Goal: Task Accomplishment & Management: Complete application form

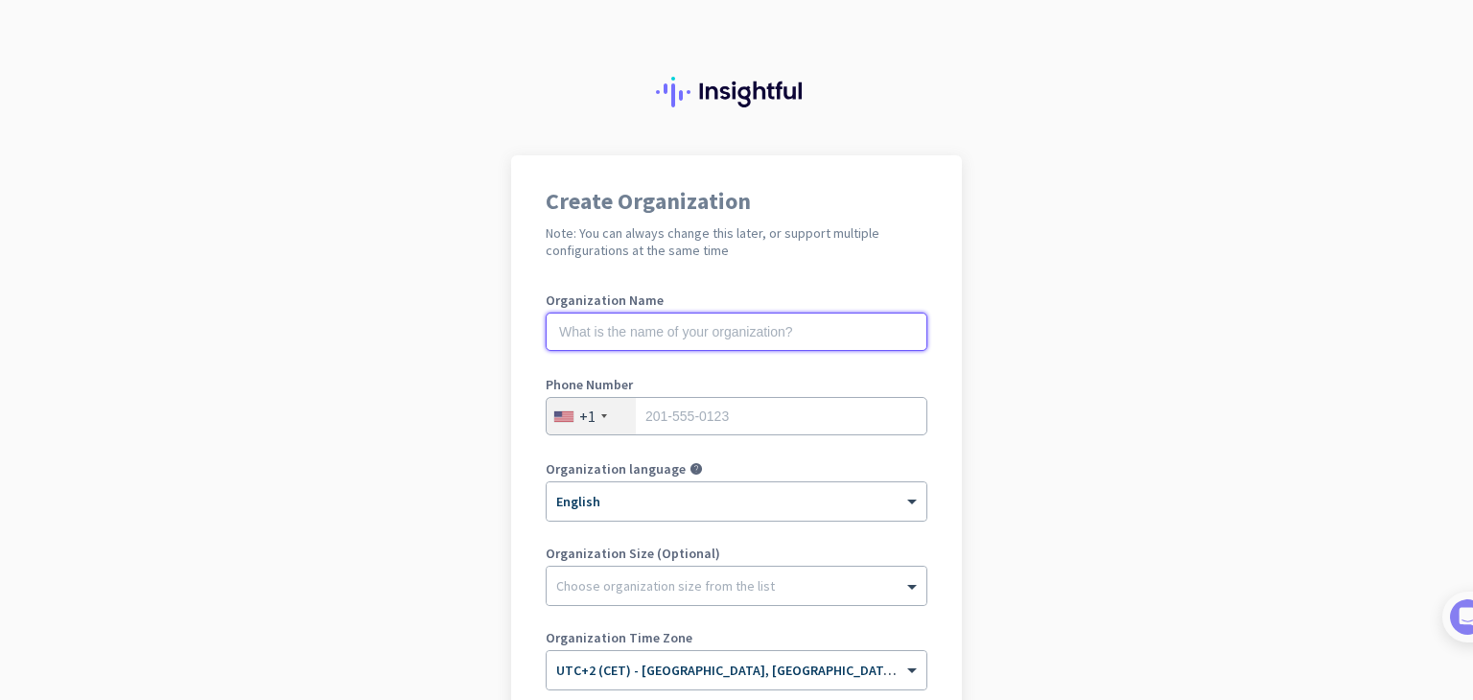
click at [758, 337] on input "text" at bounding box center [737, 332] width 382 height 38
type input ">"
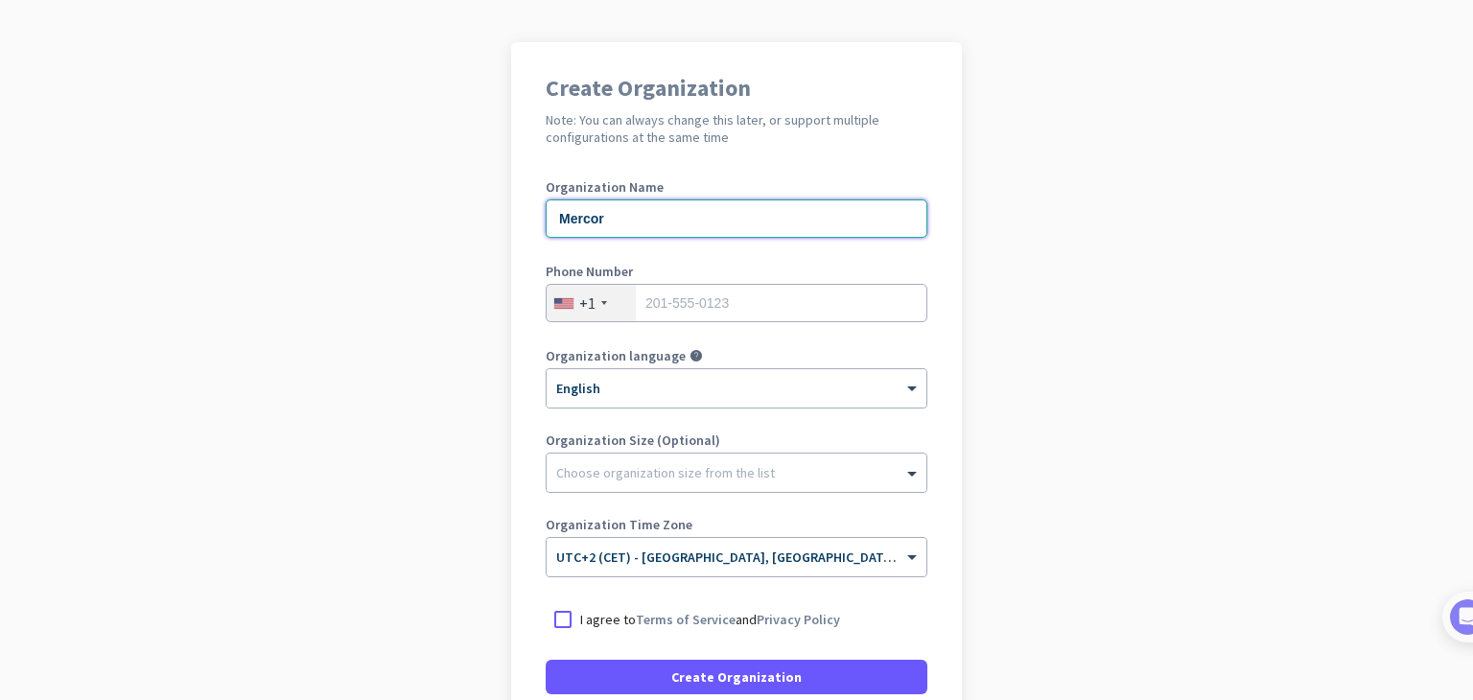
scroll to position [134, 0]
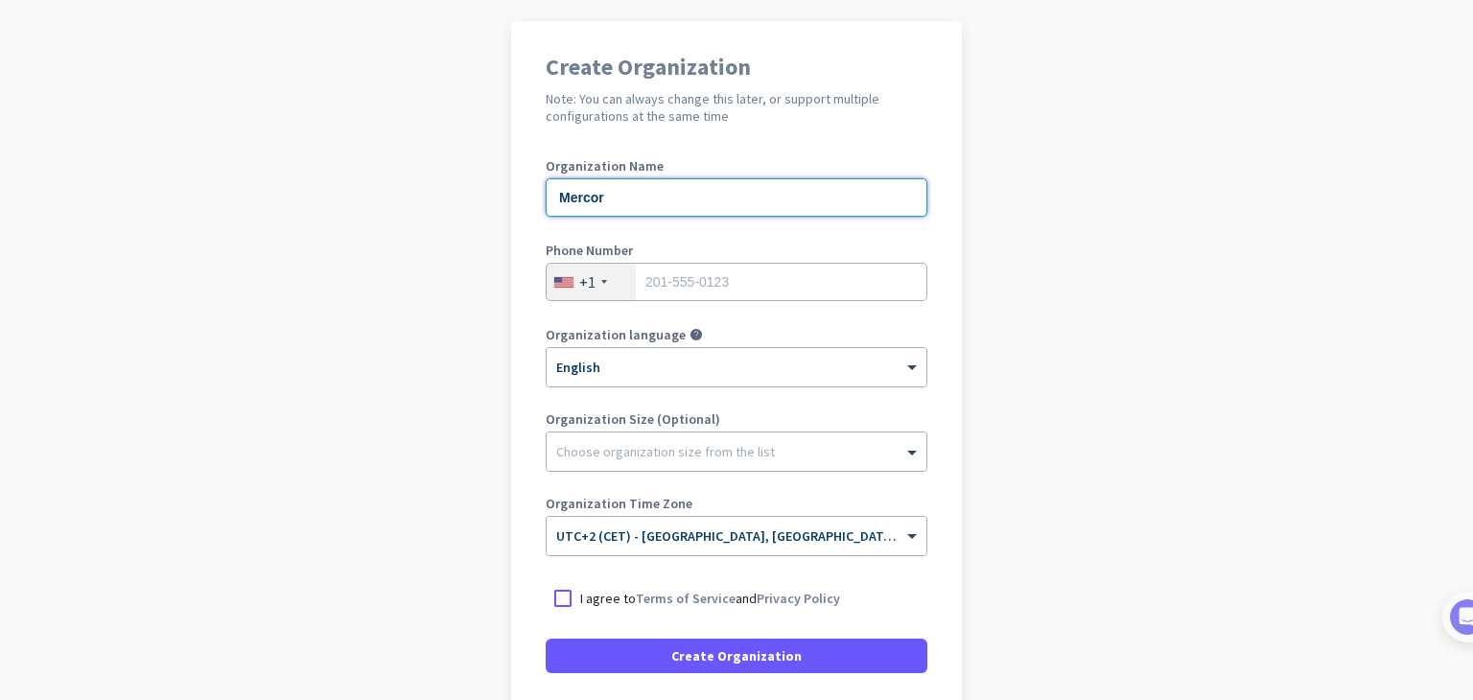
type input "Mercor"
click at [583, 283] on div "+1" at bounding box center [587, 281] width 16 height 19
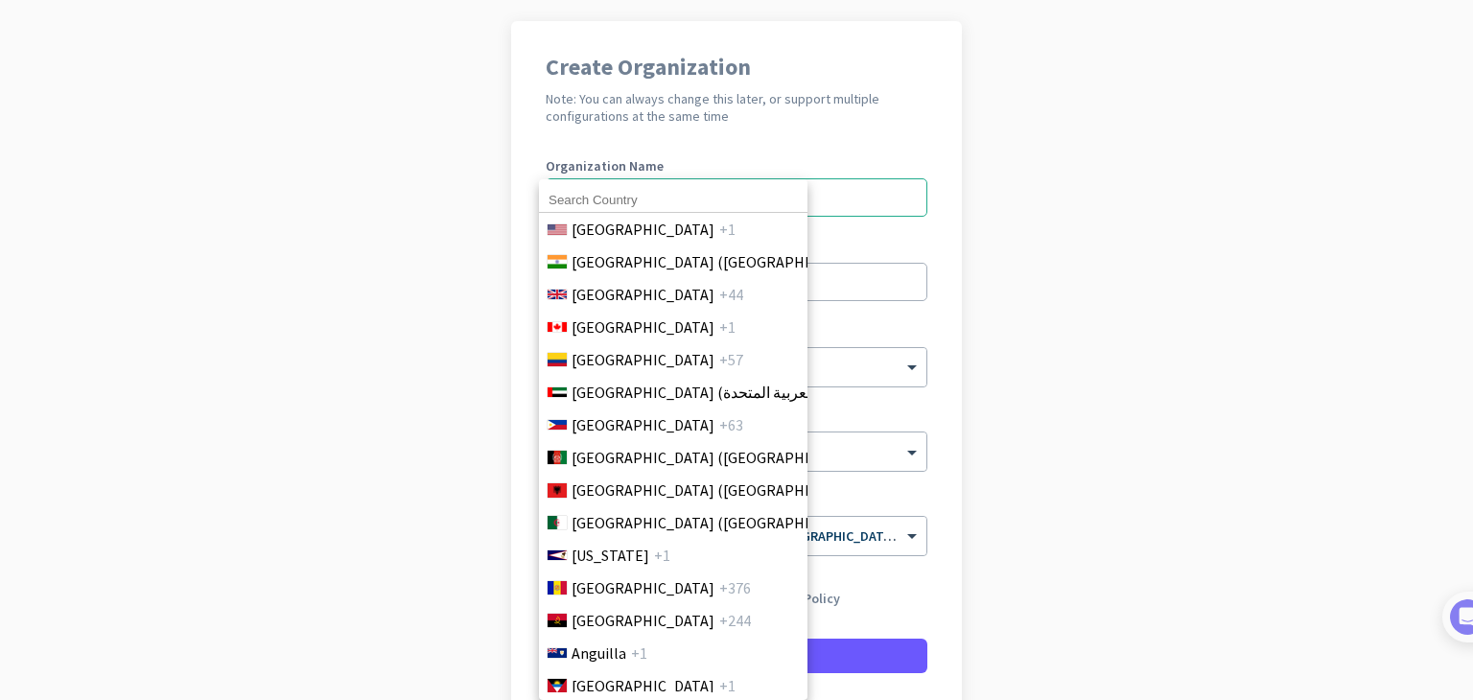
click at [651, 197] on input at bounding box center [673, 200] width 268 height 25
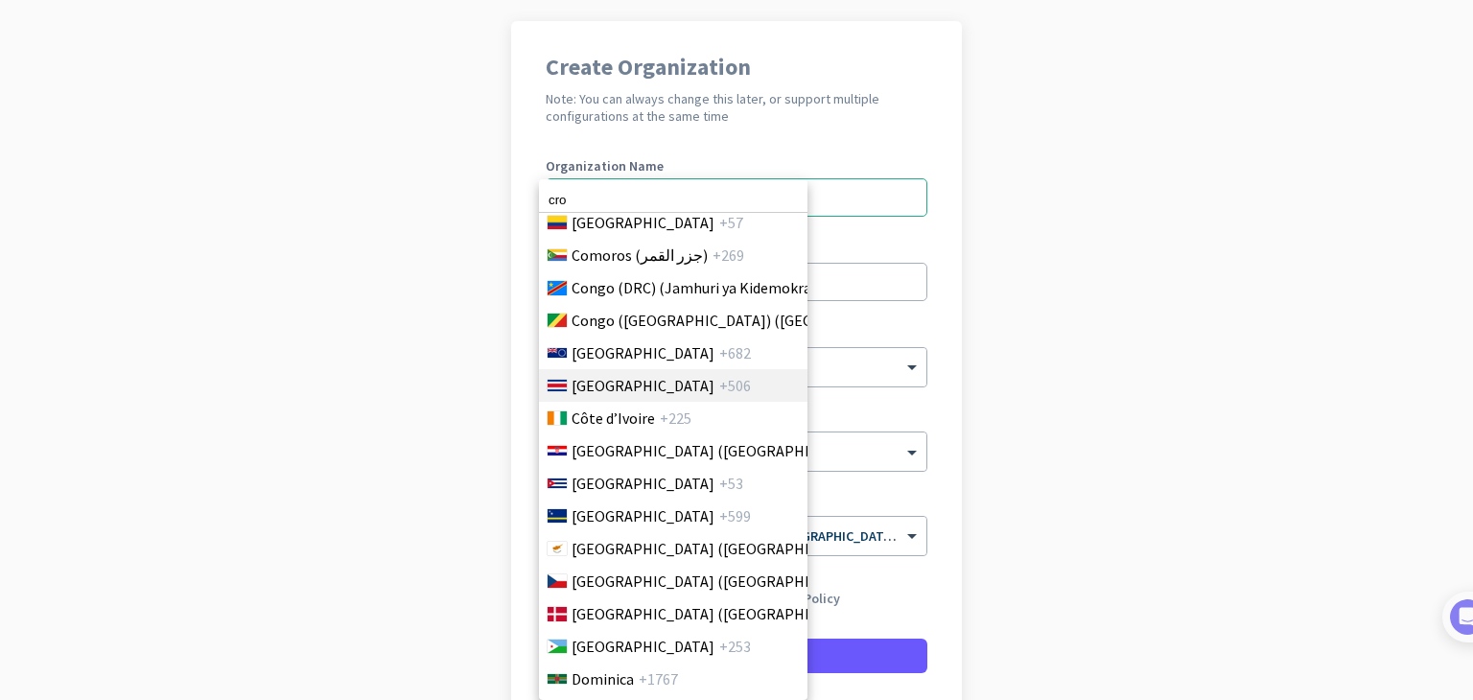
scroll to position [1739, 0]
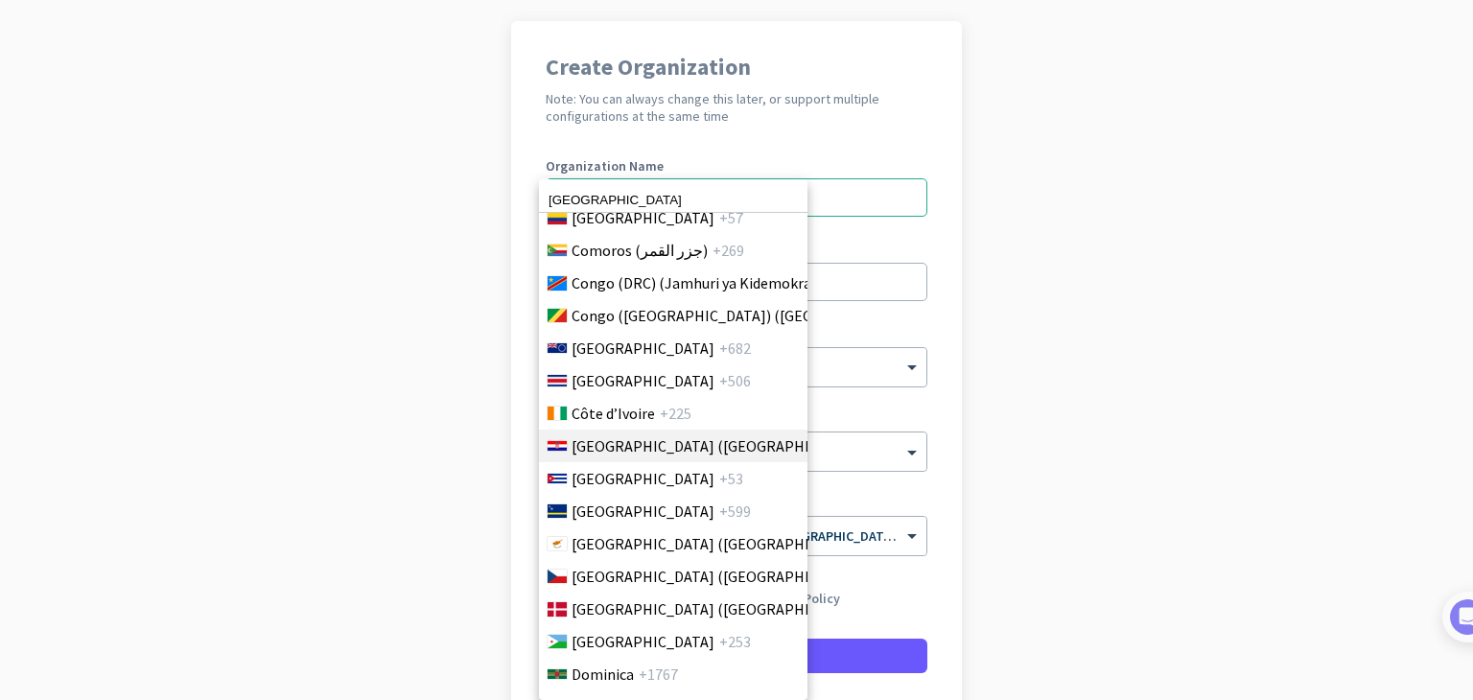
type input "[GEOGRAPHIC_DATA]"
click at [875, 442] on span "+385" at bounding box center [891, 445] width 32 height 23
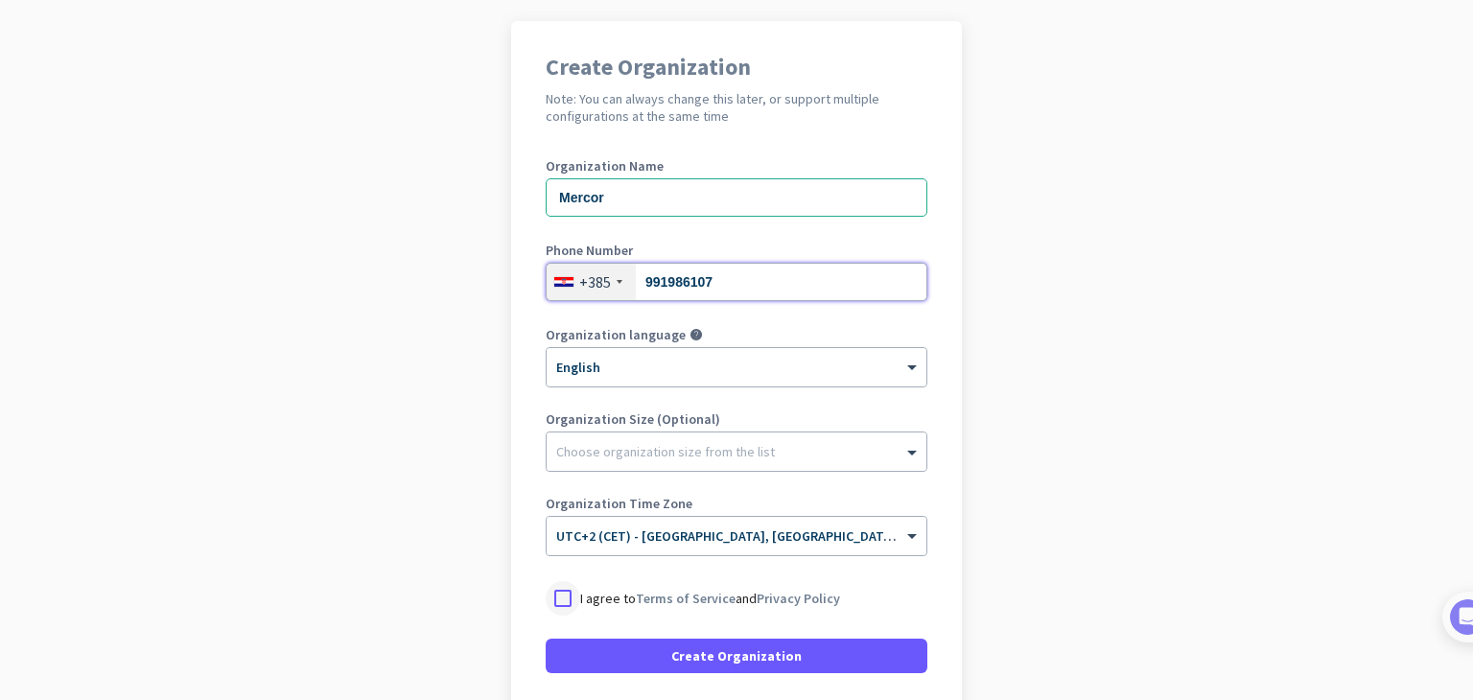
type input "991986107"
drag, startPoint x: 551, startPoint y: 602, endPoint x: 403, endPoint y: 545, distance: 159.4
click at [403, 545] on app-onboarding-organization "Create Organization Note: You can always change this later, or support multiple…" at bounding box center [736, 436] width 1473 height 830
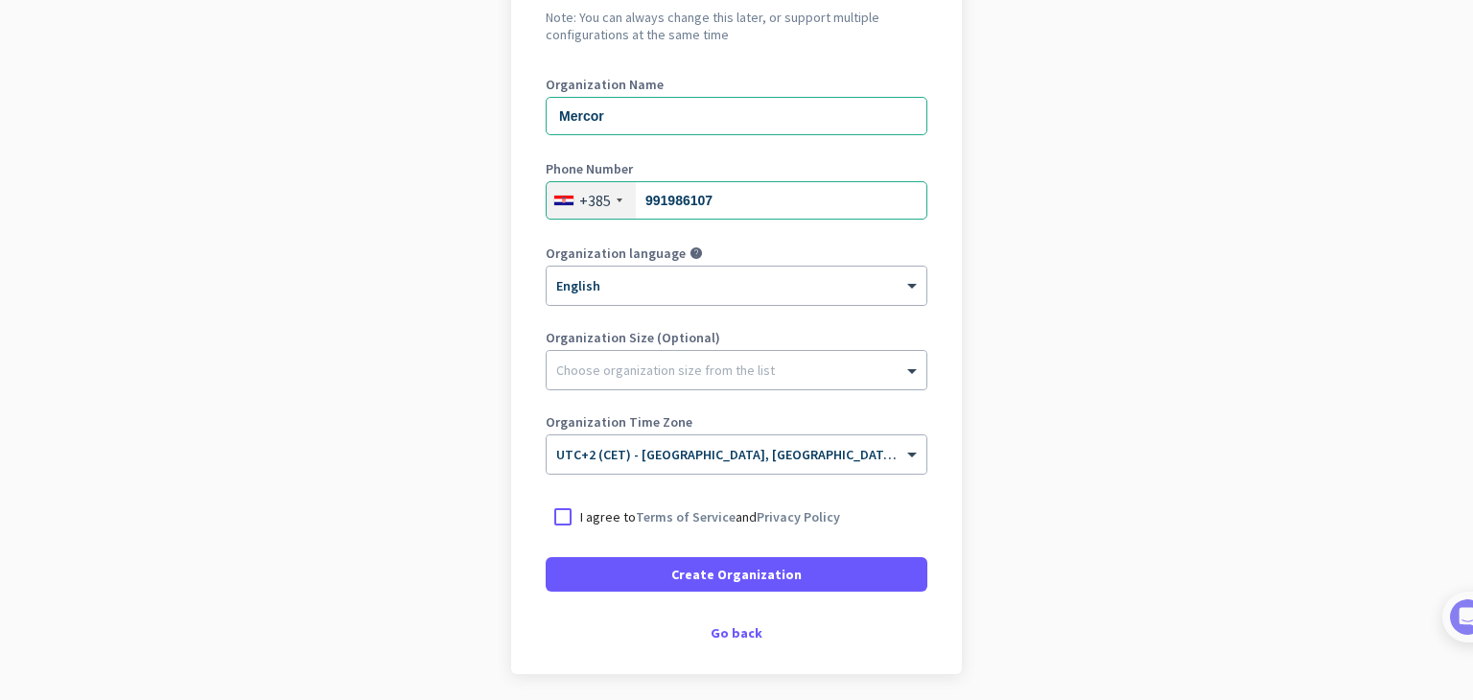
scroll to position [286, 0]
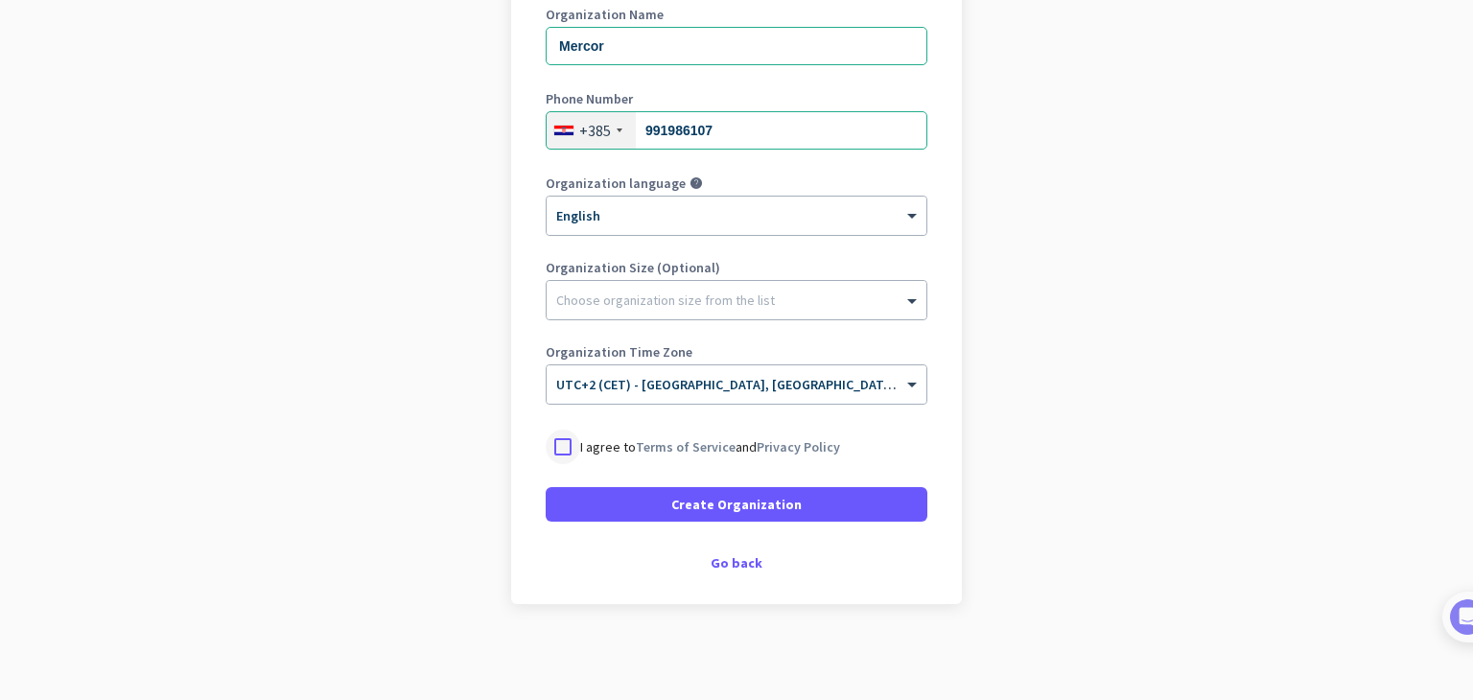
click at [553, 443] on div at bounding box center [563, 447] width 35 height 35
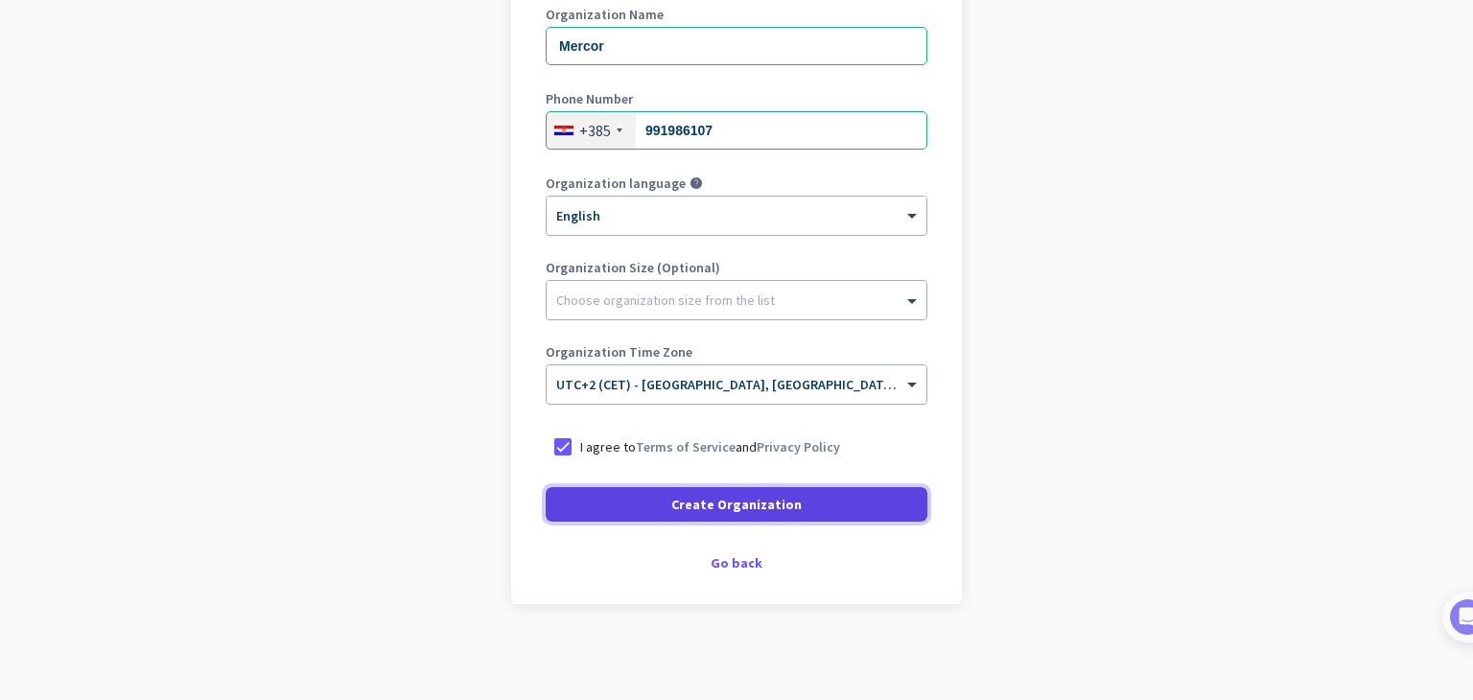
click at [660, 513] on span at bounding box center [737, 504] width 382 height 46
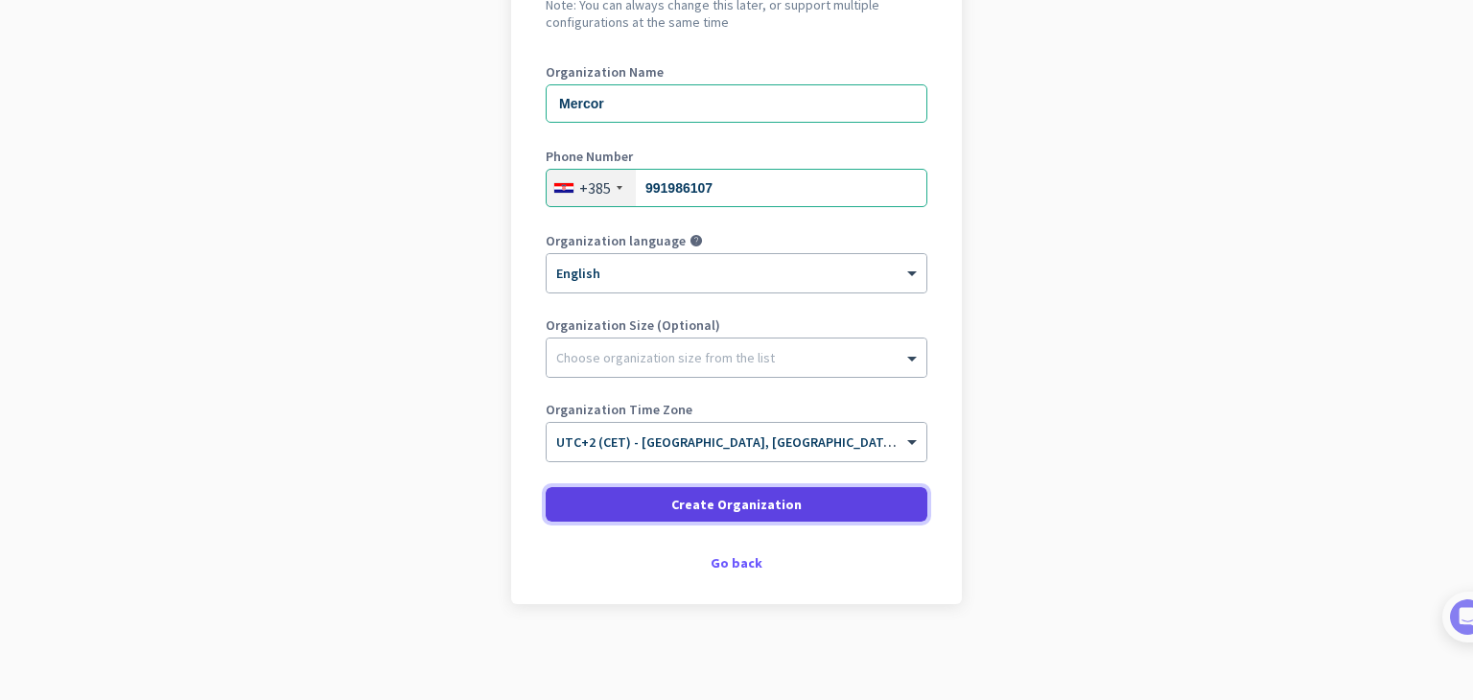
scroll to position [228, 0]
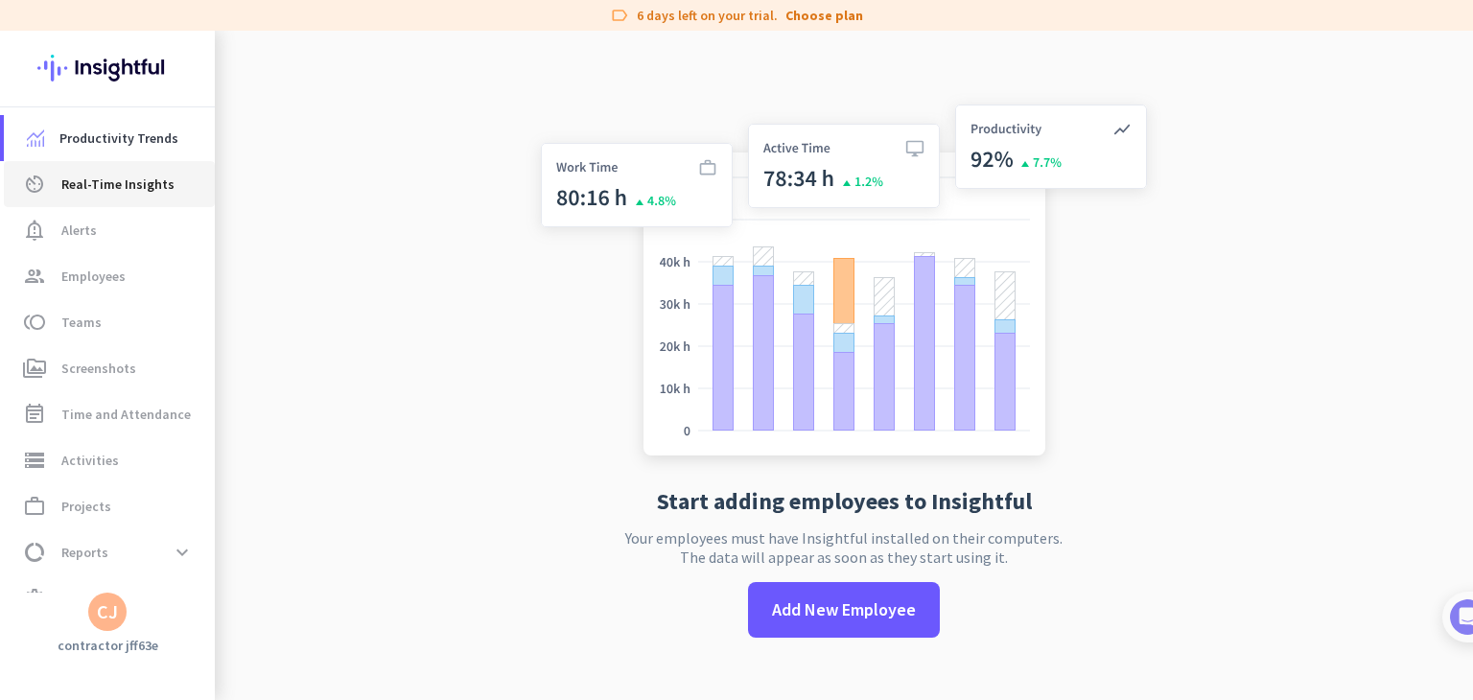
click at [143, 203] on link "av_timer Real-Time Insights" at bounding box center [109, 184] width 211 height 46
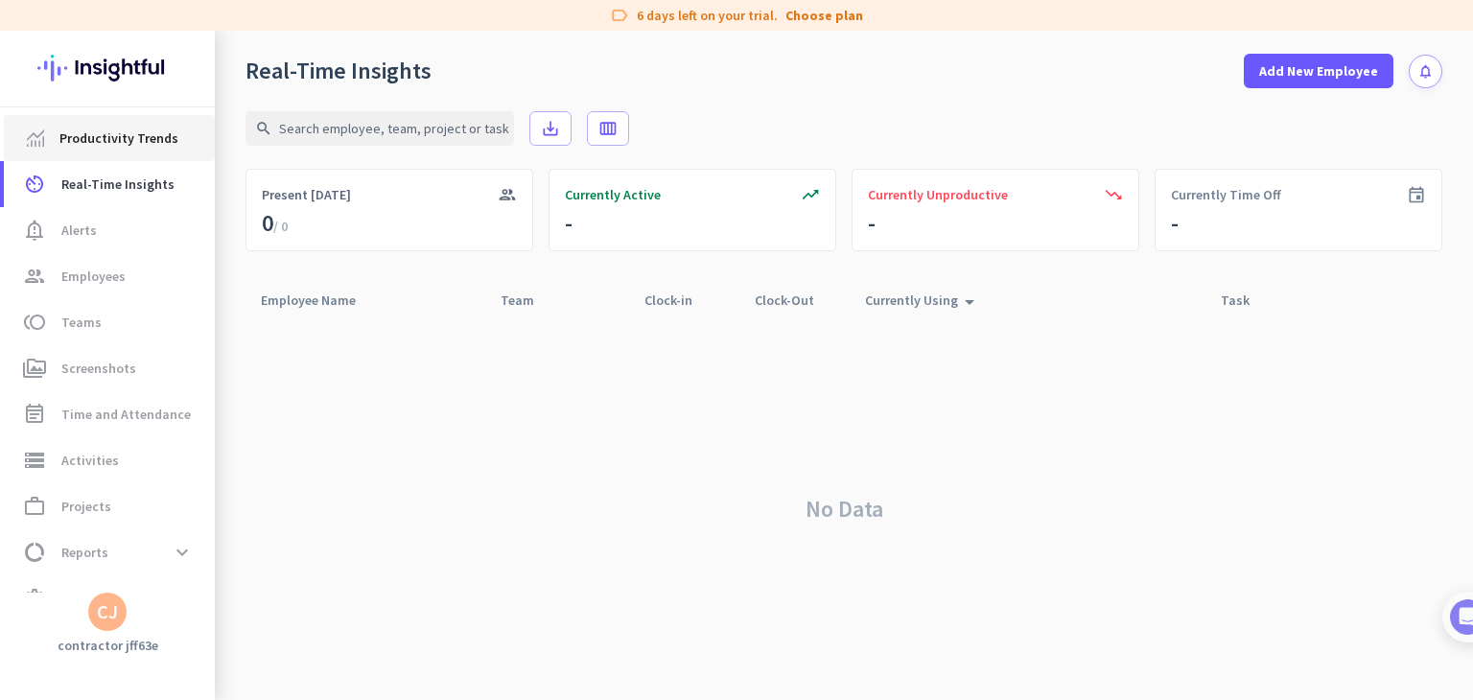
click at [136, 138] on span "Productivity Trends" at bounding box center [118, 138] width 119 height 23
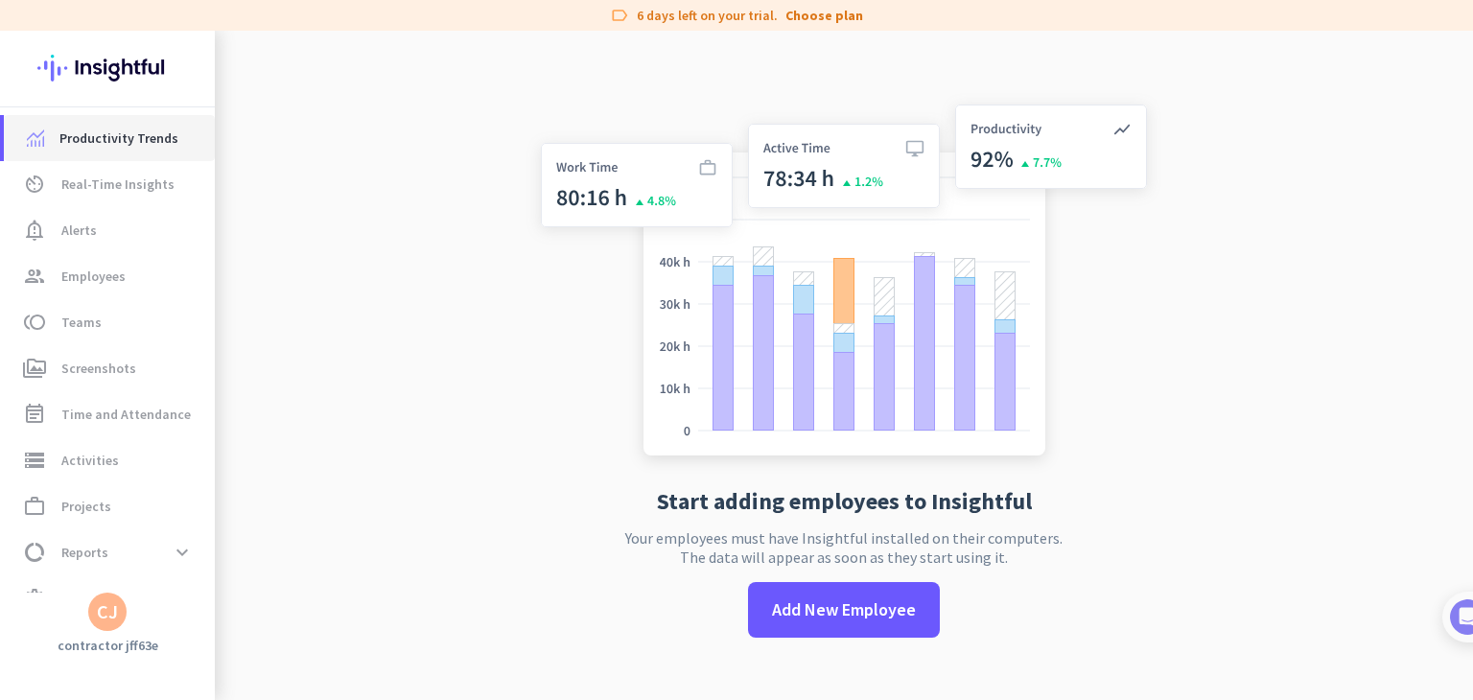
scroll to position [31, 0]
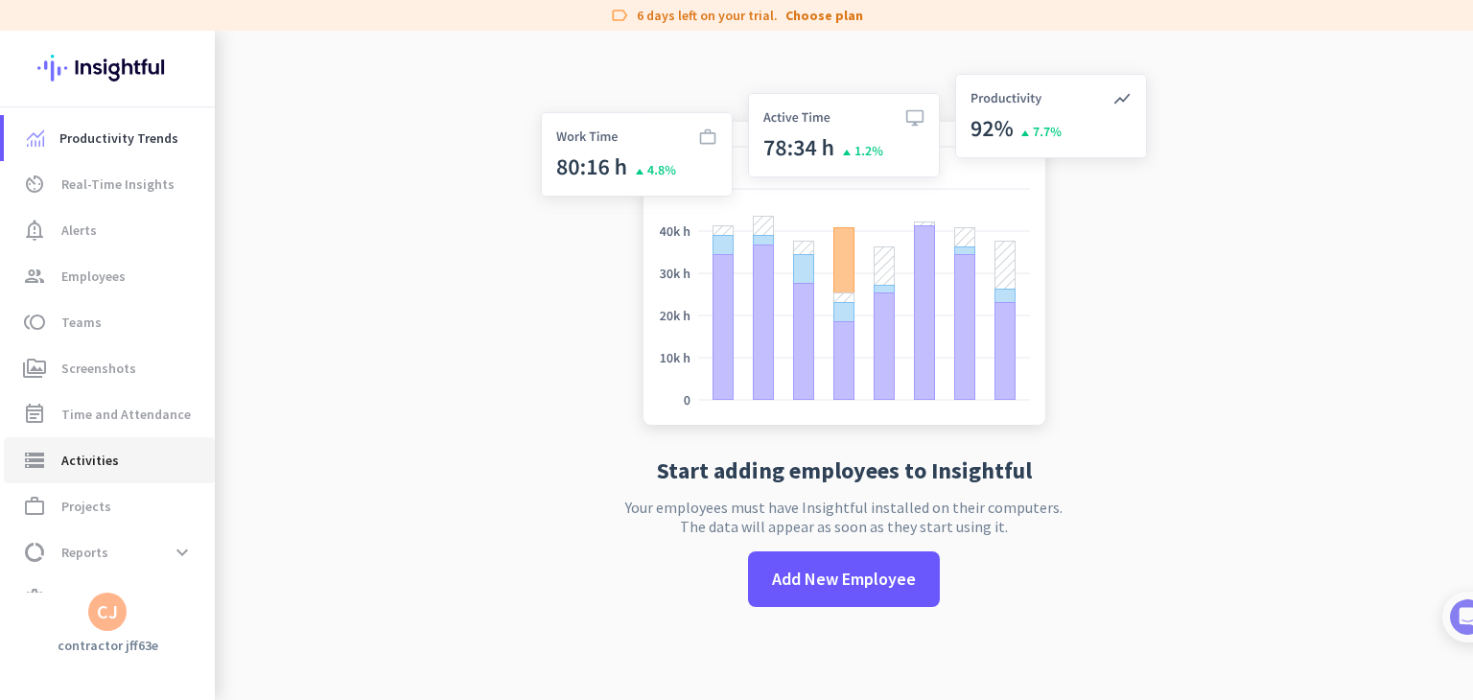
click at [154, 440] on link "storage Activities" at bounding box center [109, 460] width 211 height 46
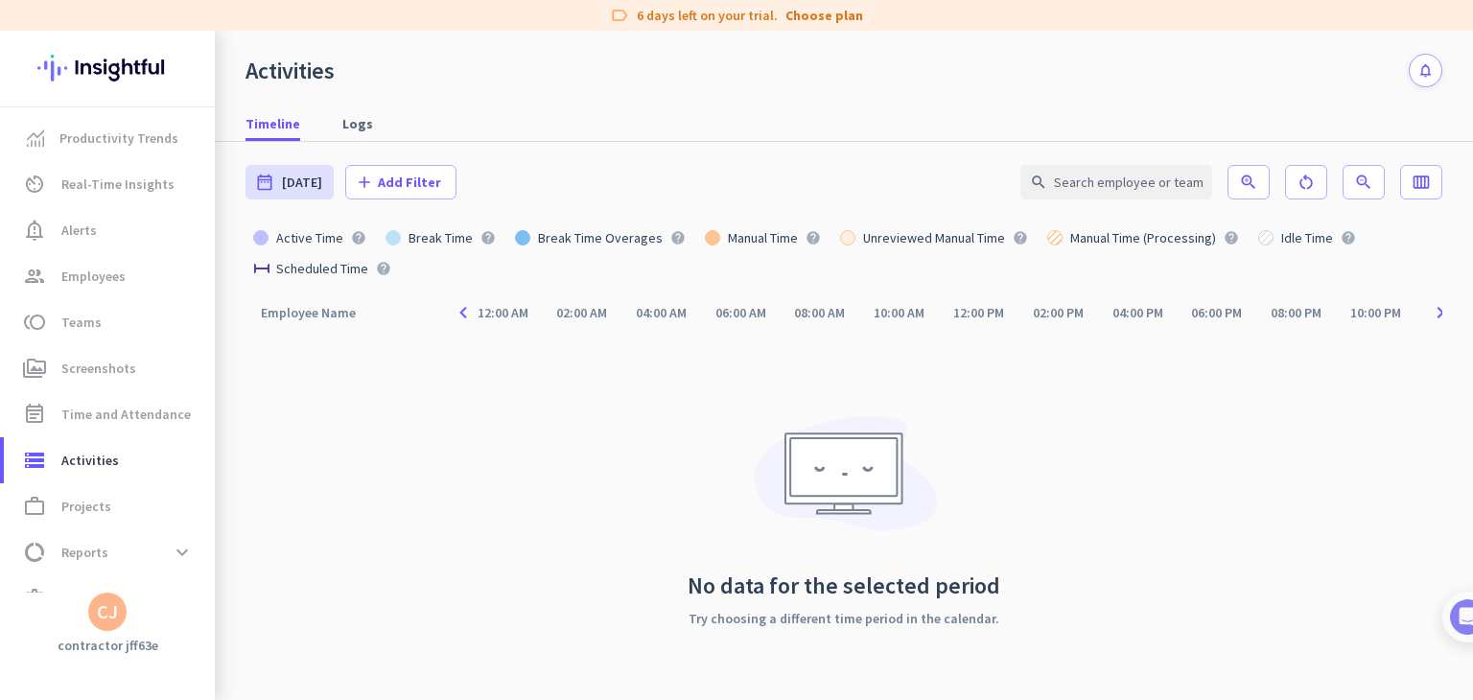
click at [113, 606] on div "CJ" at bounding box center [107, 611] width 21 height 19
click at [417, 422] on div at bounding box center [736, 350] width 1473 height 700
click at [103, 616] on div "CJ" at bounding box center [107, 611] width 21 height 19
